Goal: Transaction & Acquisition: Register for event/course

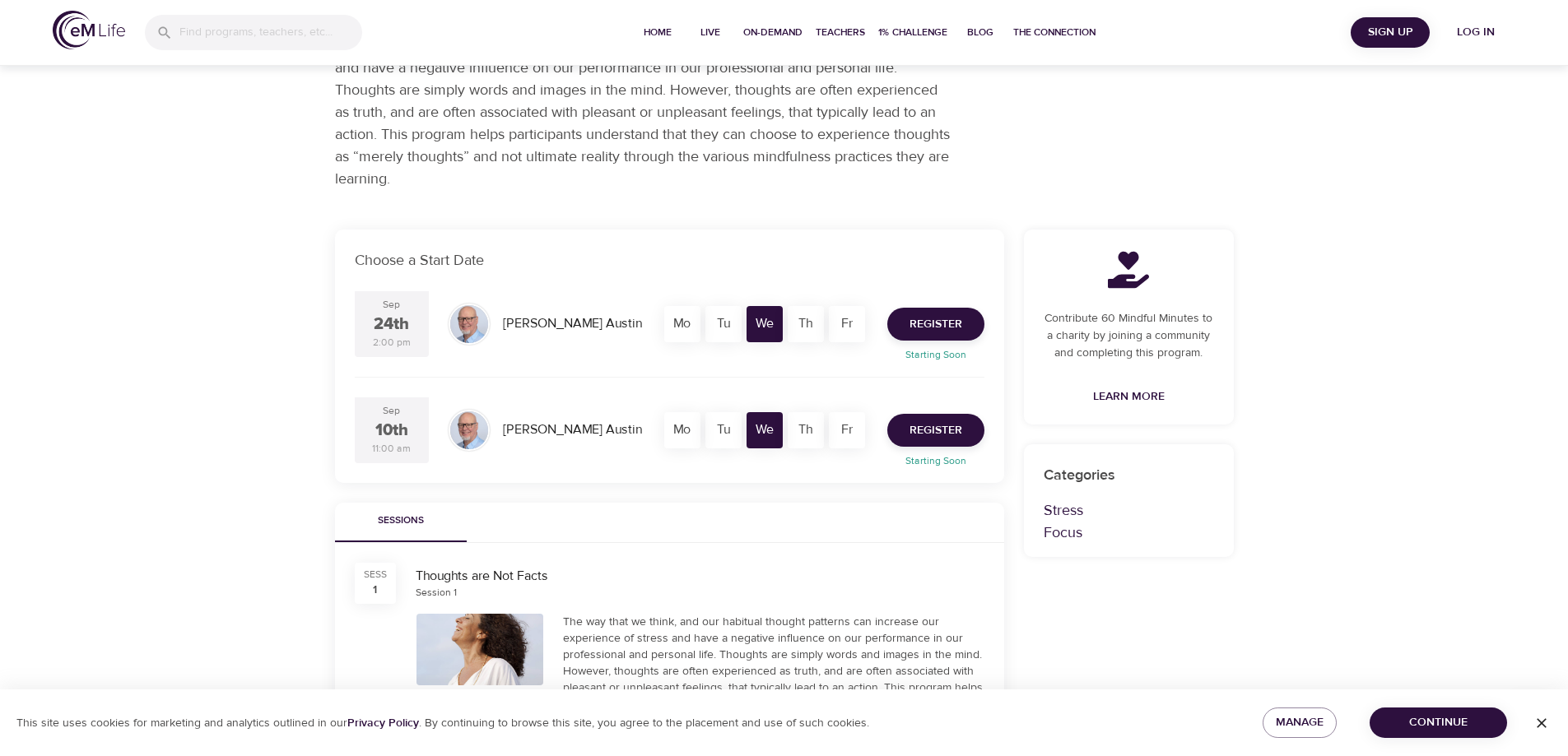
scroll to position [247, 0]
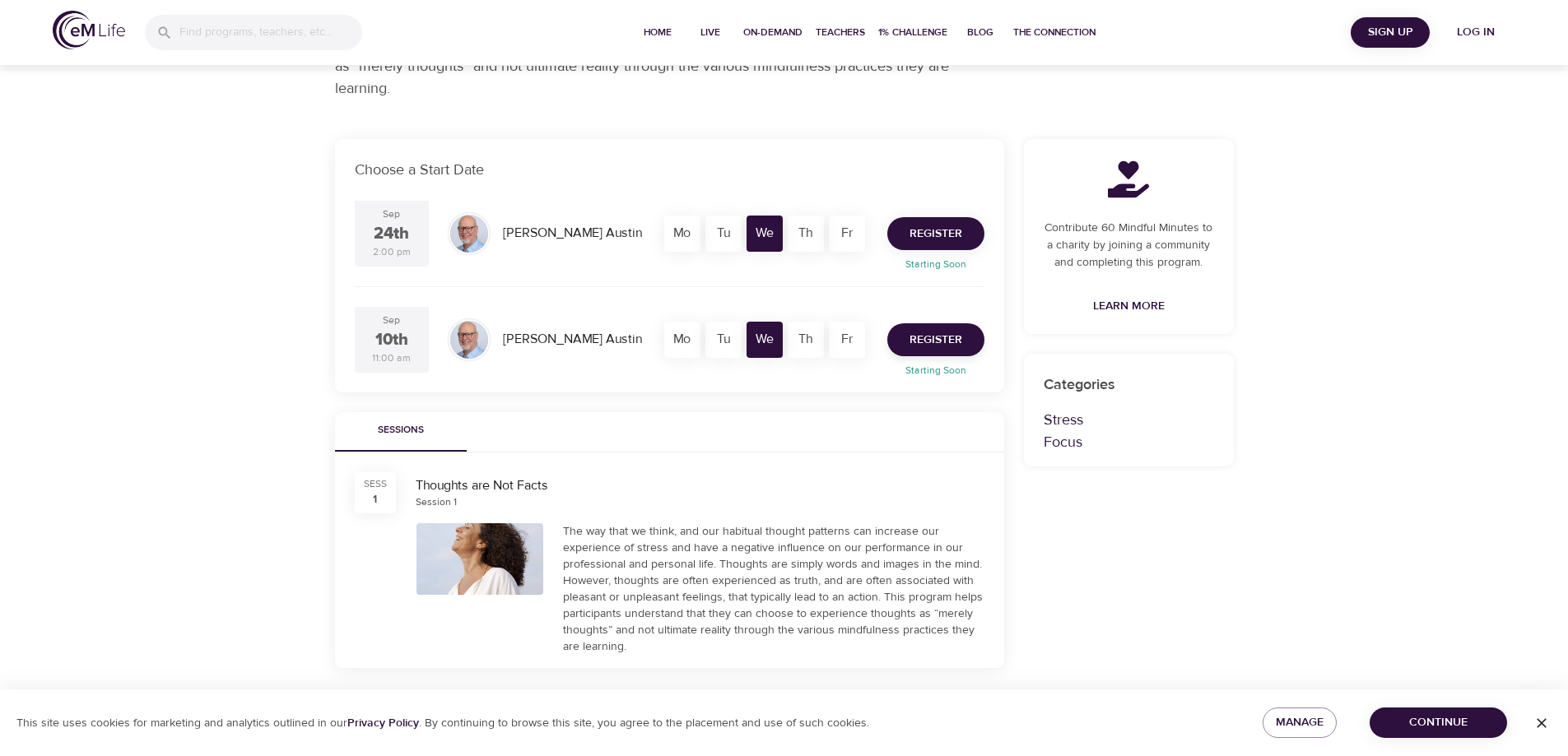
click at [931, 237] on span "Register" at bounding box center [936, 234] width 53 height 20
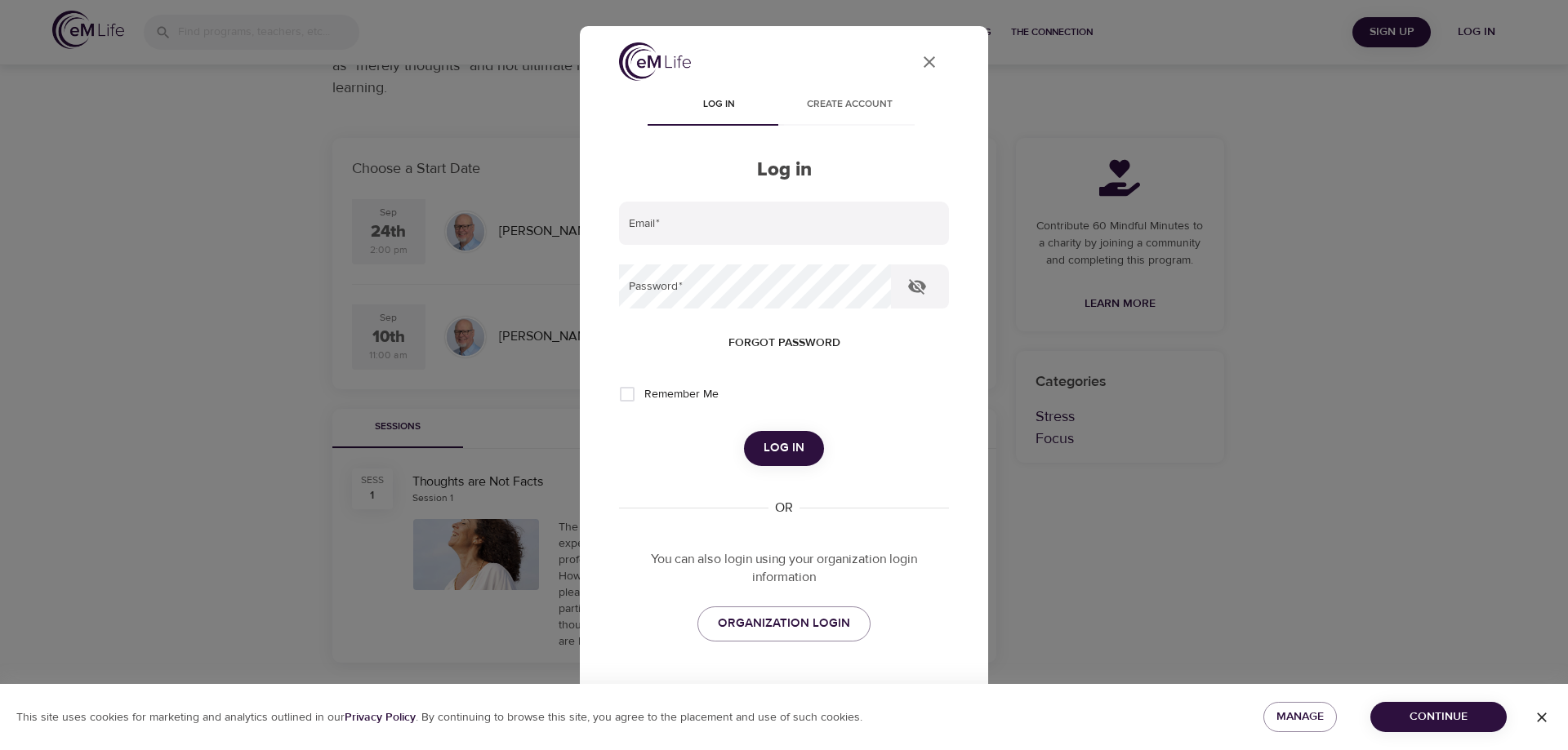
type input "[EMAIL_ADDRESS][DOMAIN_NAME]"
click at [781, 448] on span "Log in" at bounding box center [784, 448] width 41 height 21
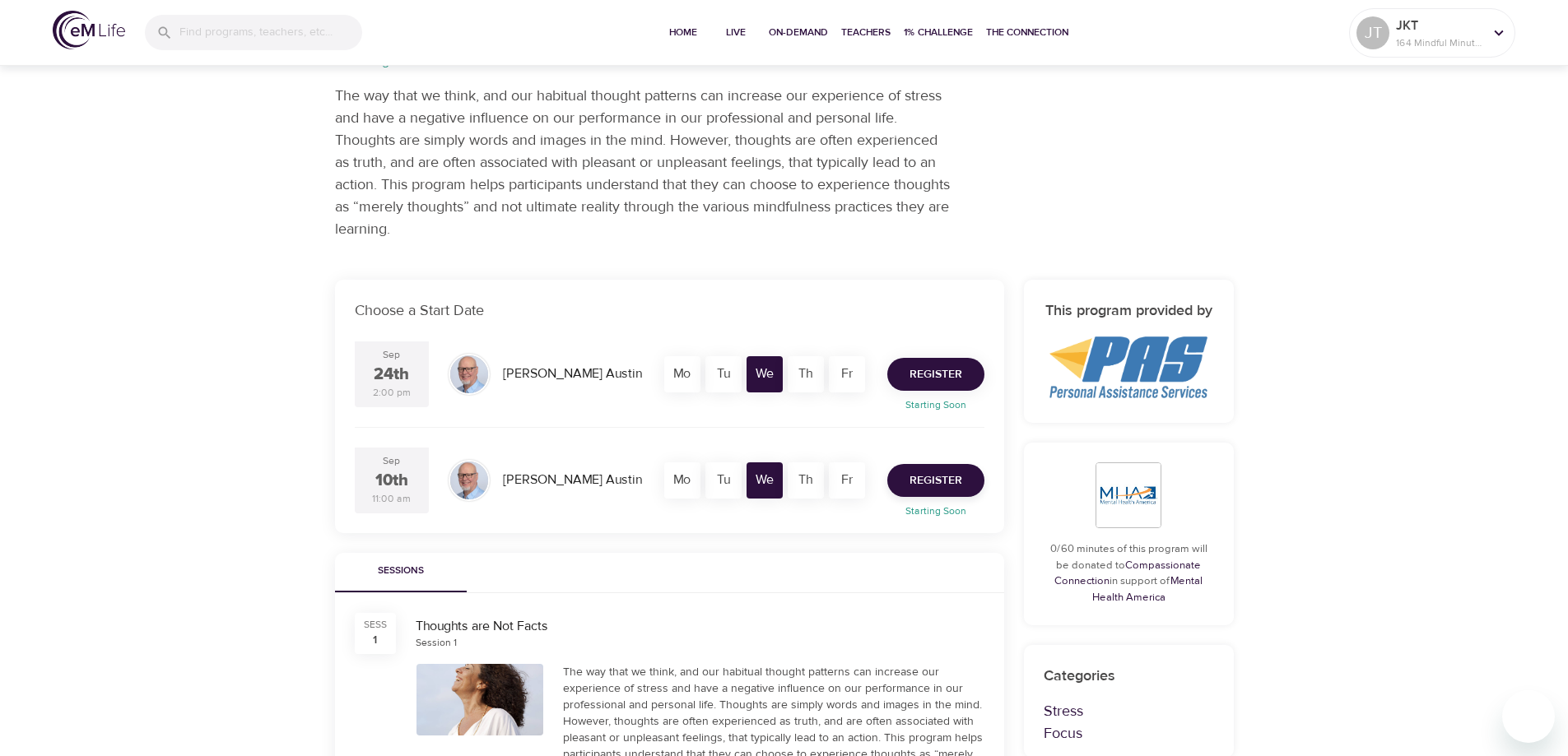
scroll to position [164, 0]
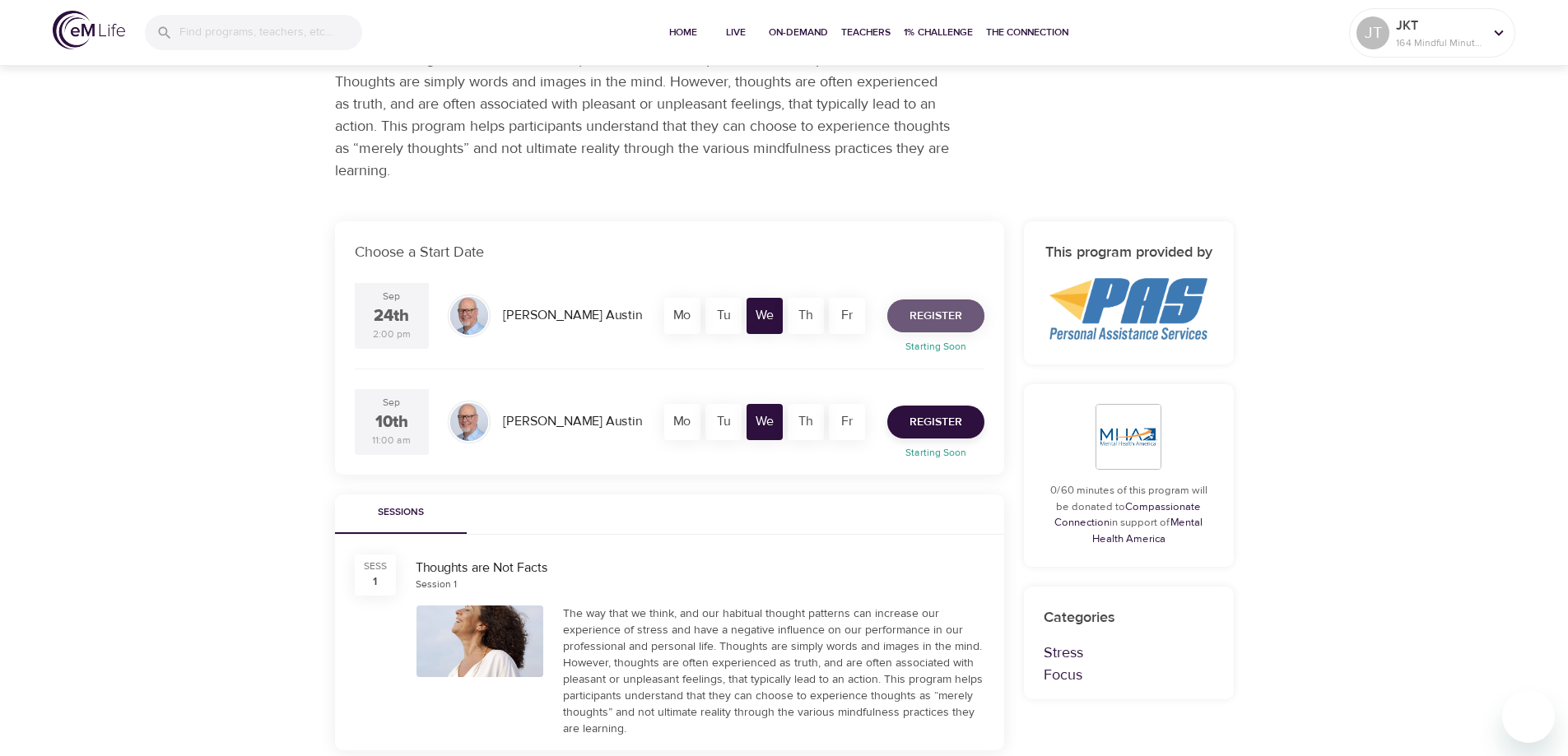
click at [932, 315] on span "Register" at bounding box center [936, 317] width 53 height 20
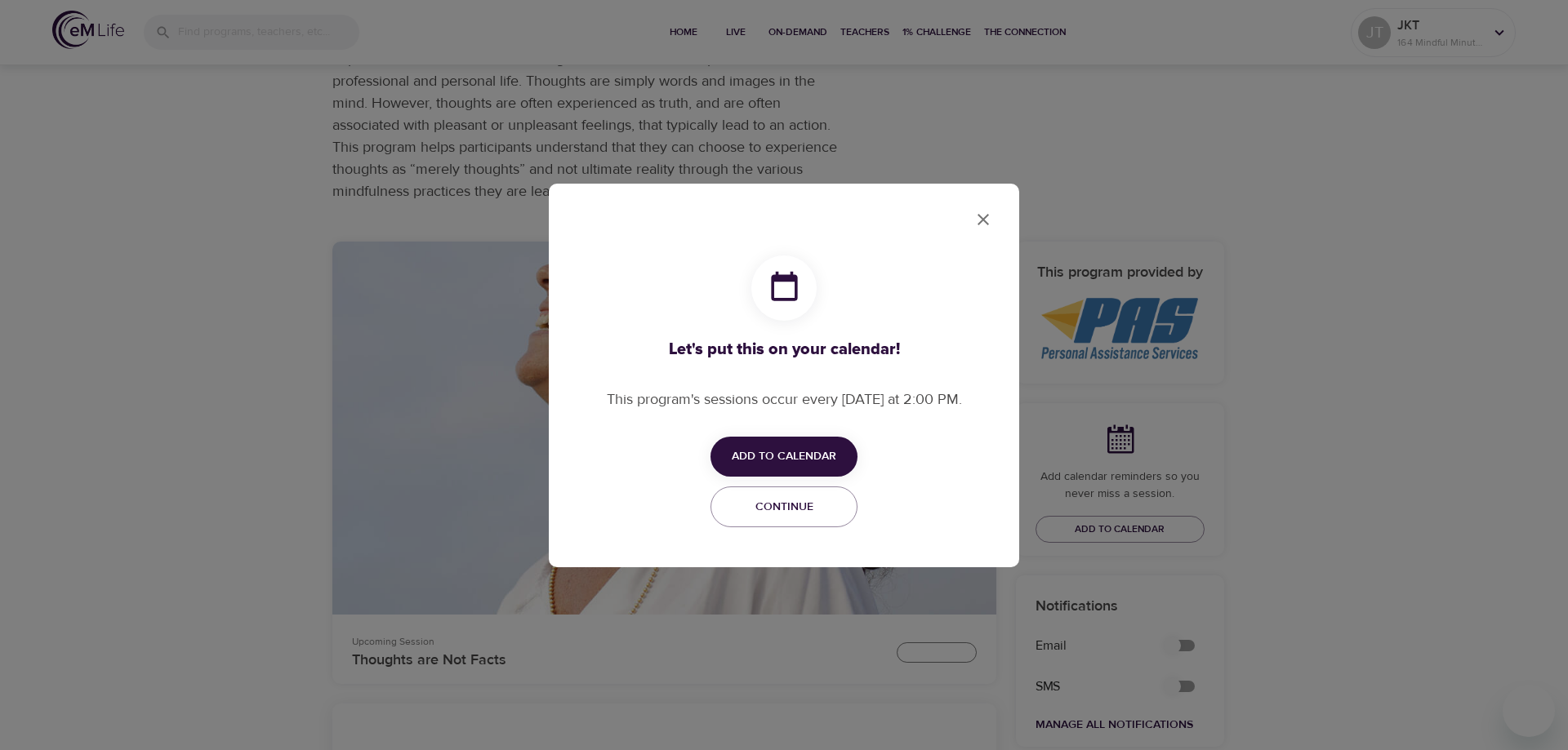
checkbox input "true"
click at [788, 450] on span "Add to Calendar" at bounding box center [784, 457] width 104 height 20
click at [795, 518] on span "Outlook" at bounding box center [794, 520] width 51 height 22
click at [982, 217] on div at bounding box center [784, 375] width 1568 height 750
click at [746, 502] on span "Continue" at bounding box center [784, 507] width 126 height 20
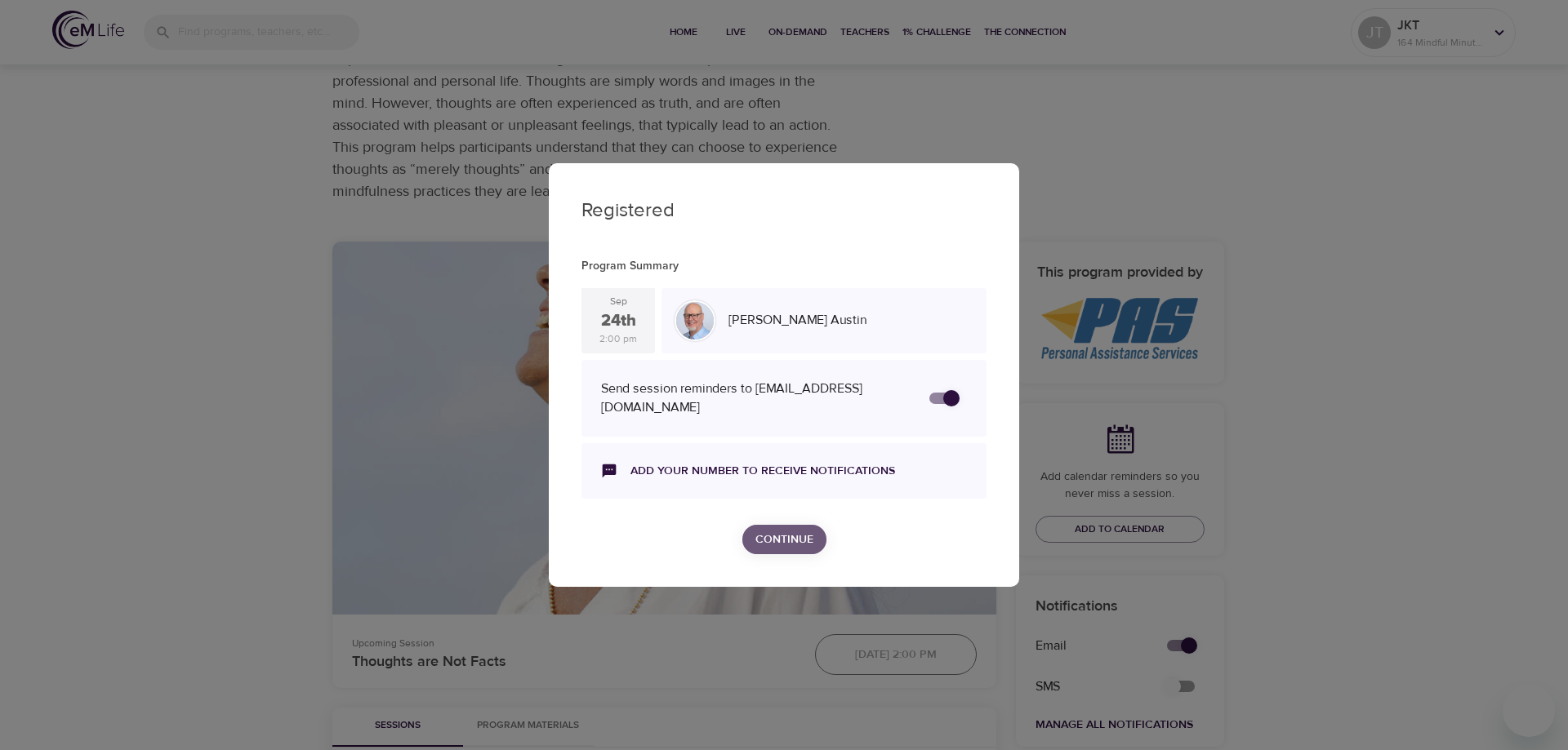
click at [797, 535] on span "Continue" at bounding box center [784, 540] width 58 height 20
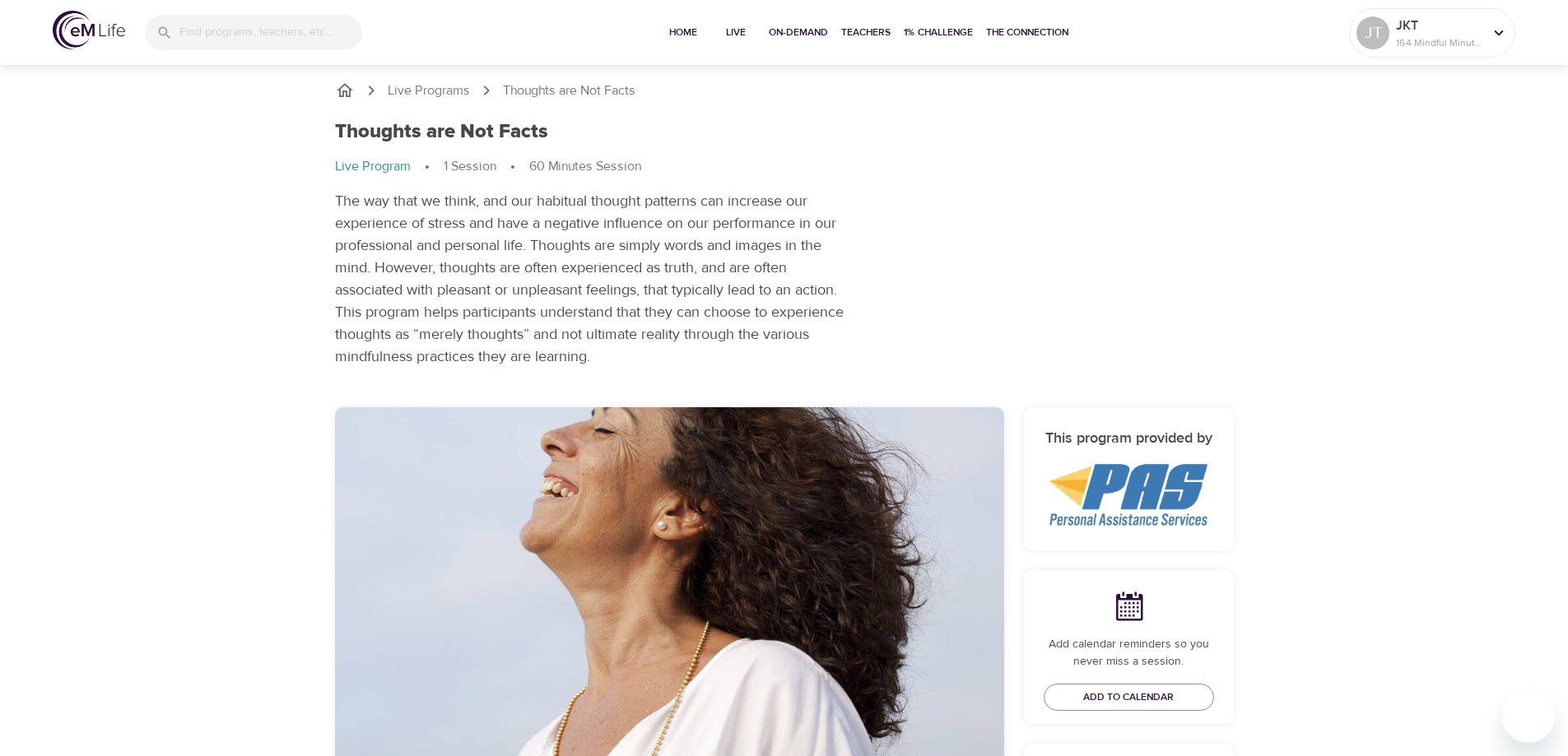
scroll to position [0, 0]
